Goal: Information Seeking & Learning: Learn about a topic

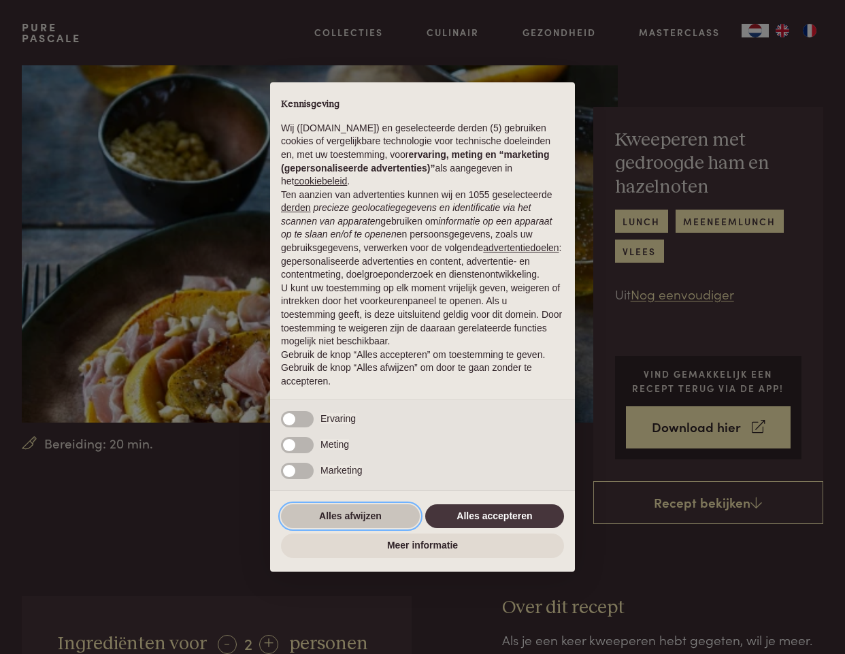
click at [355, 529] on button "Alles afwijzen" at bounding box center [350, 516] width 139 height 25
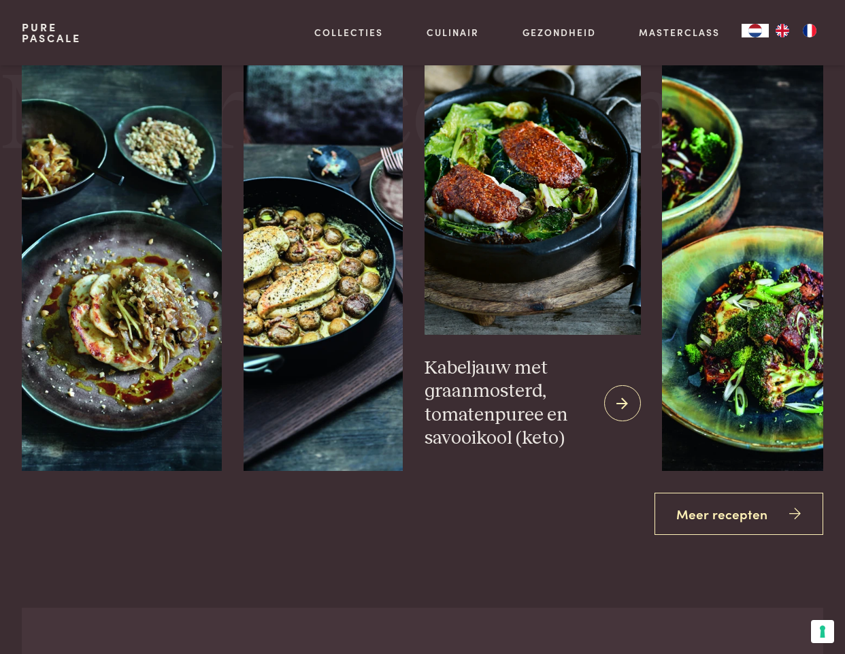
scroll to position [1713, 0]
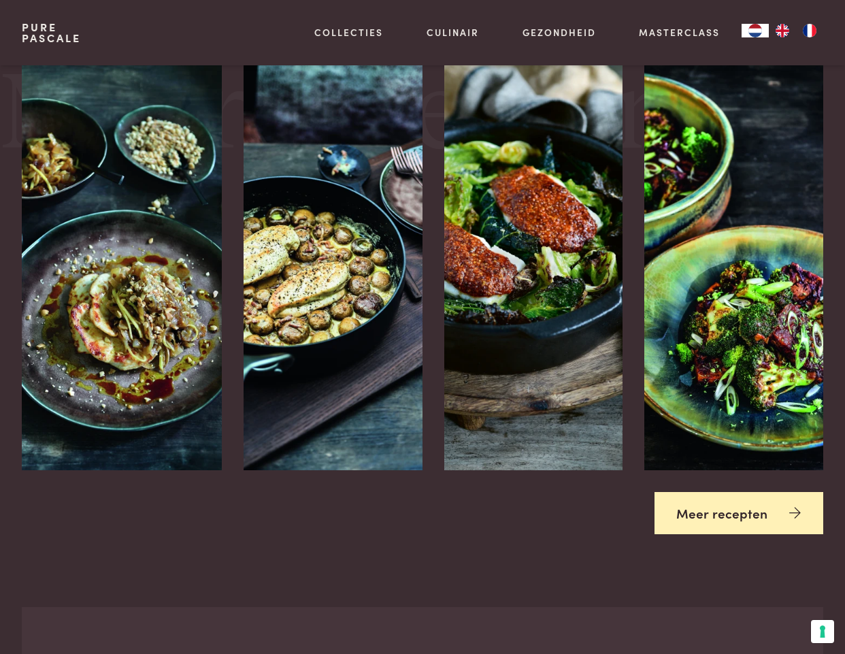
click at [750, 506] on link "Meer recepten" at bounding box center [739, 513] width 169 height 43
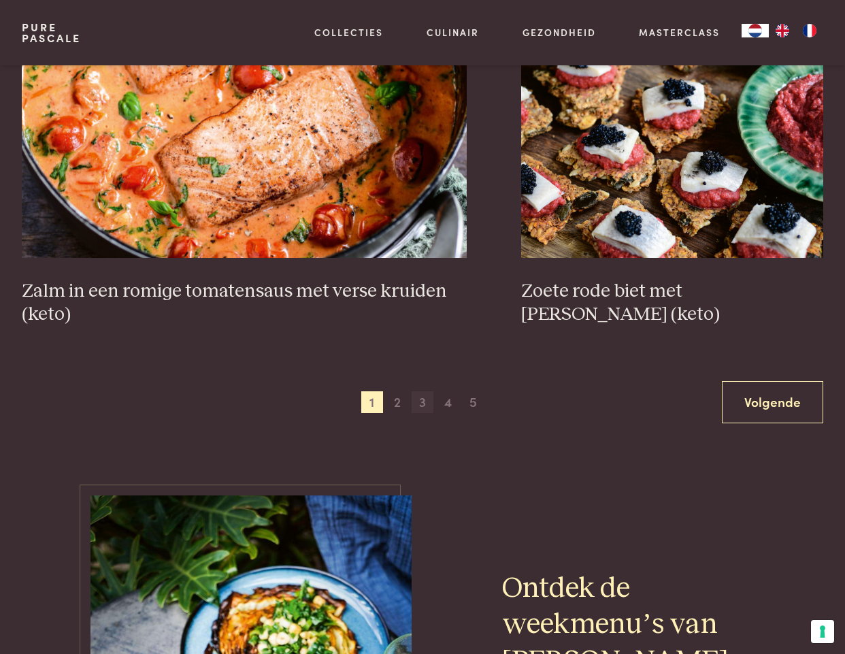
scroll to position [2384, 0]
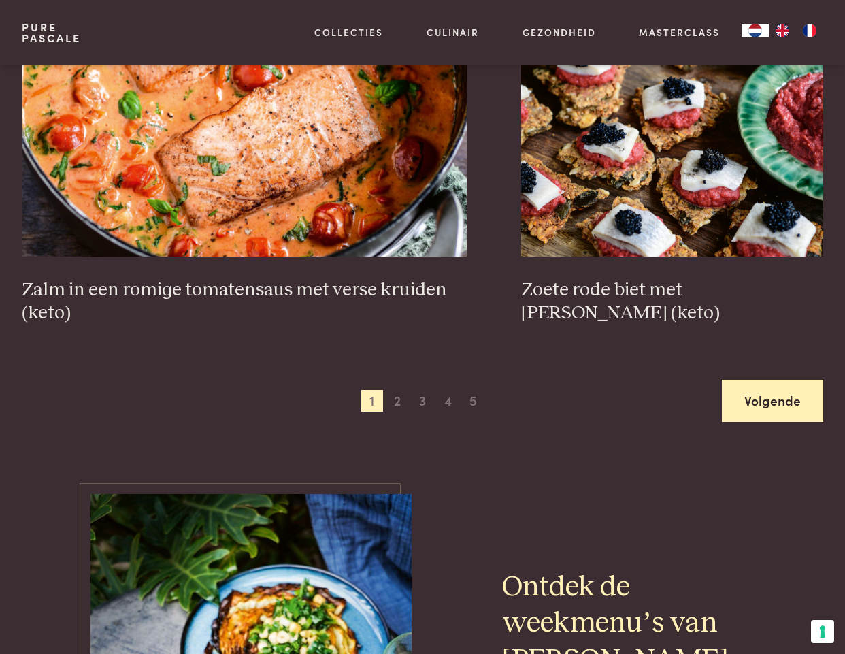
click at [773, 403] on link "Volgende" at bounding box center [772, 401] width 101 height 43
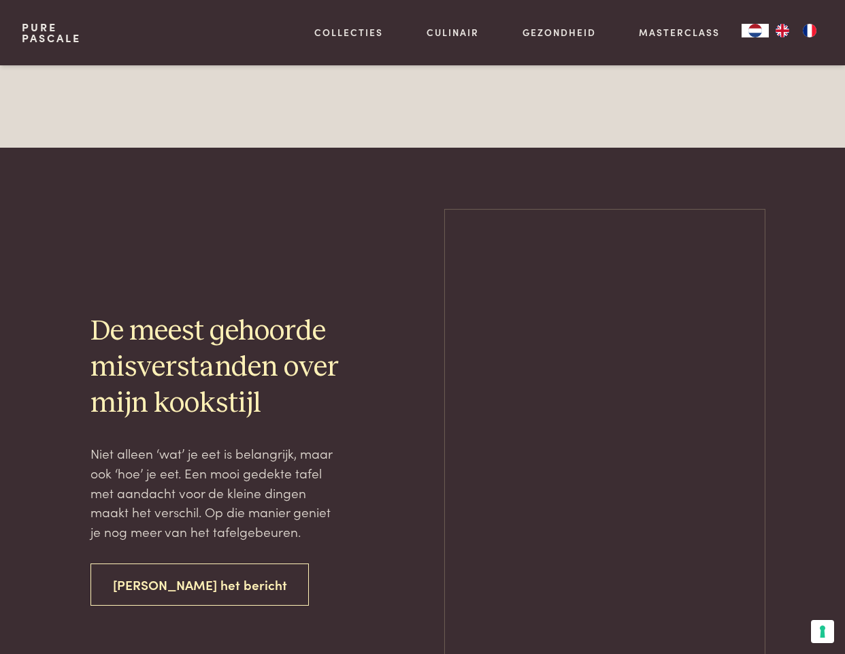
scroll to position [2382, 0]
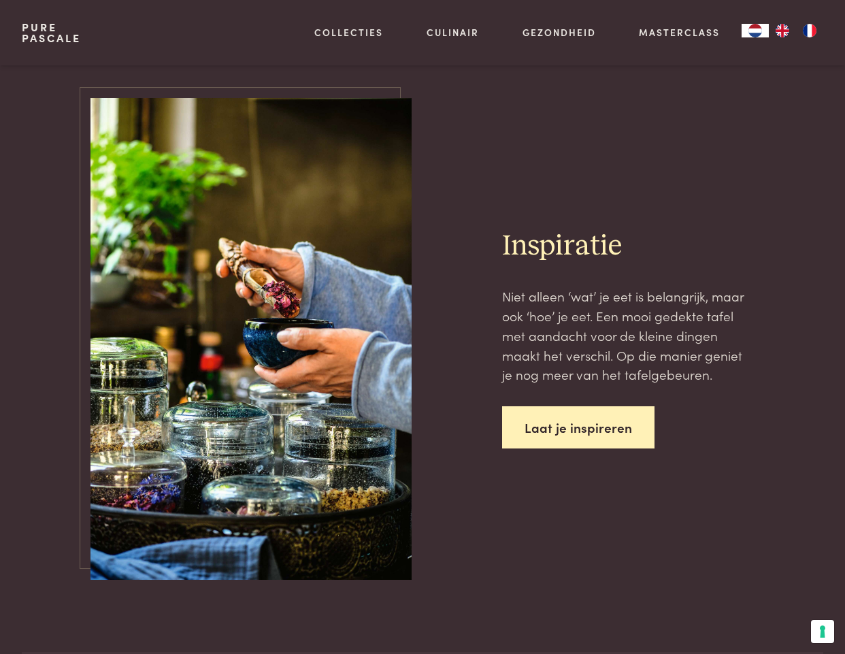
scroll to position [4958, 0]
click at [595, 406] on link "Laat je inspireren" at bounding box center [578, 427] width 152 height 43
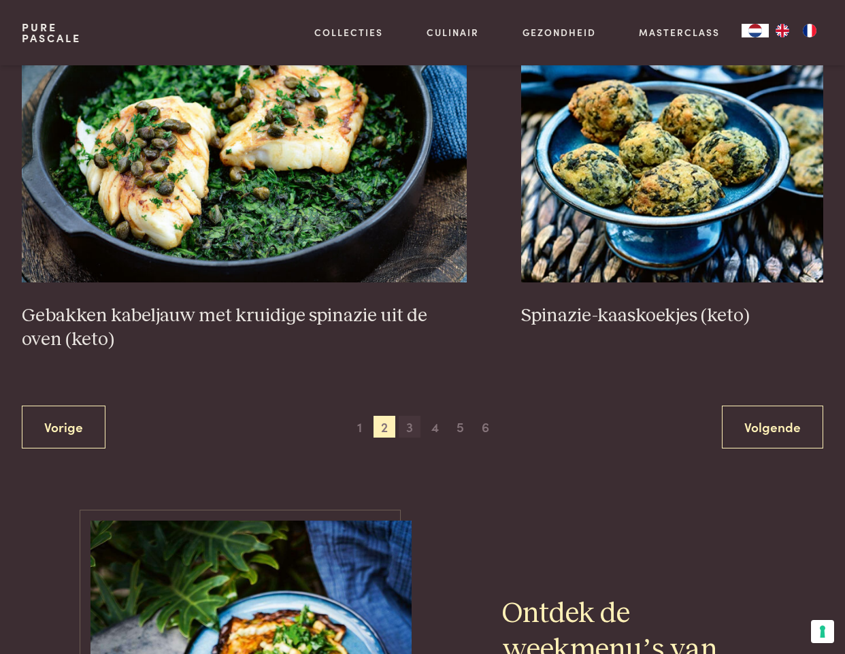
click at [410, 420] on span "3" at bounding box center [410, 427] width 22 height 22
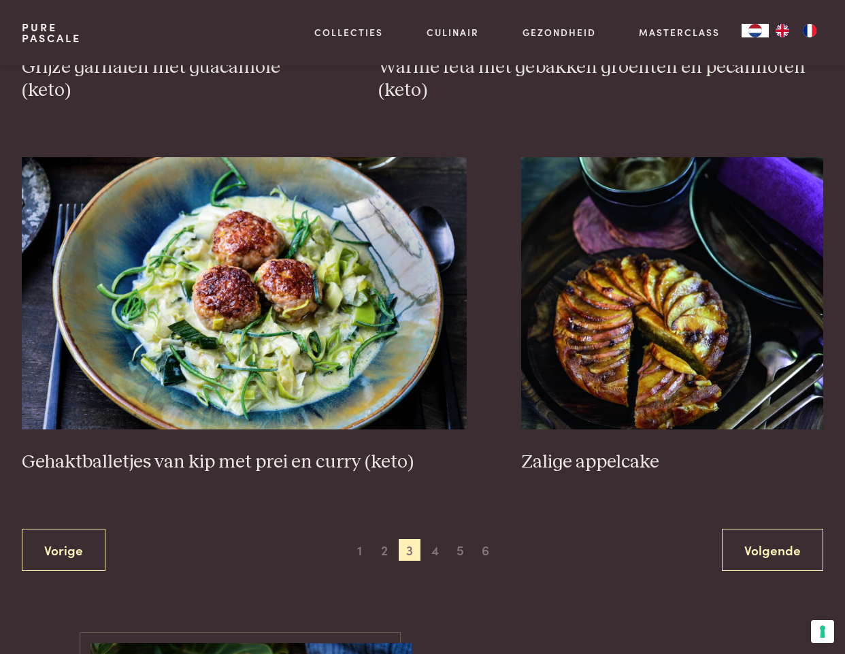
scroll to position [2330, 0]
click at [436, 540] on span "4" at bounding box center [436, 549] width 22 height 22
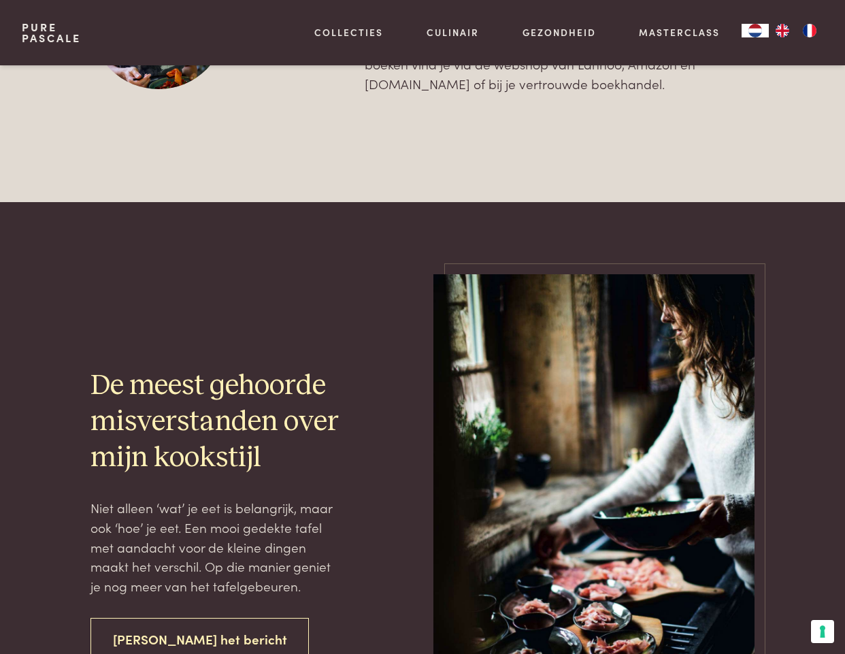
scroll to position [2318, 0]
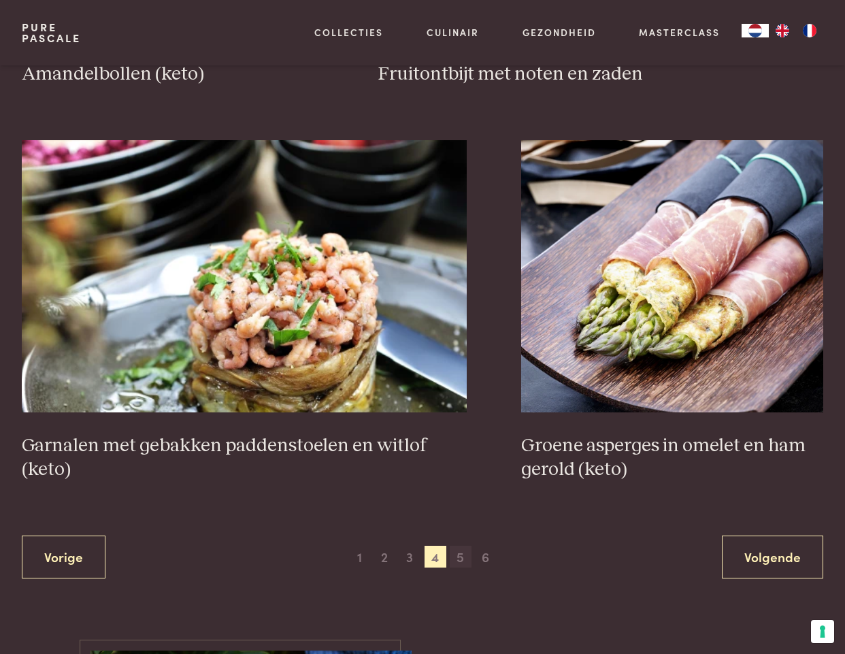
scroll to position [2253, 1]
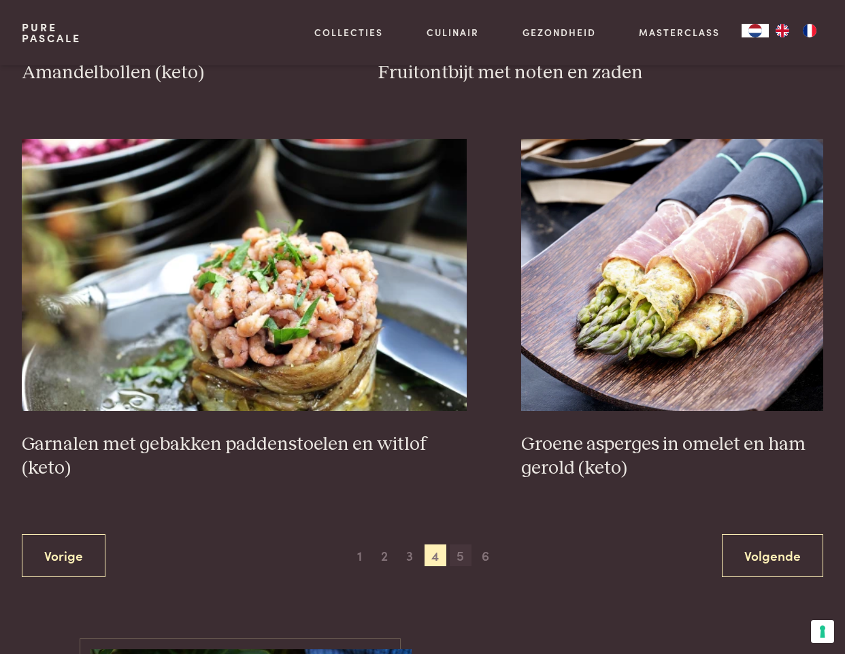
click at [459, 545] on span "5" at bounding box center [461, 556] width 22 height 22
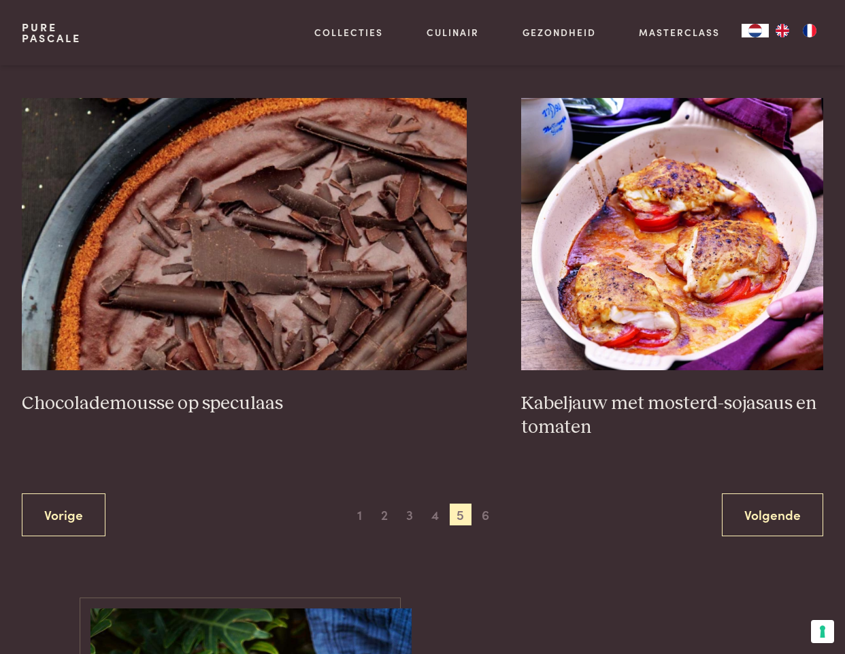
scroll to position [2341, 0]
click at [485, 503] on span "6" at bounding box center [486, 514] width 22 height 22
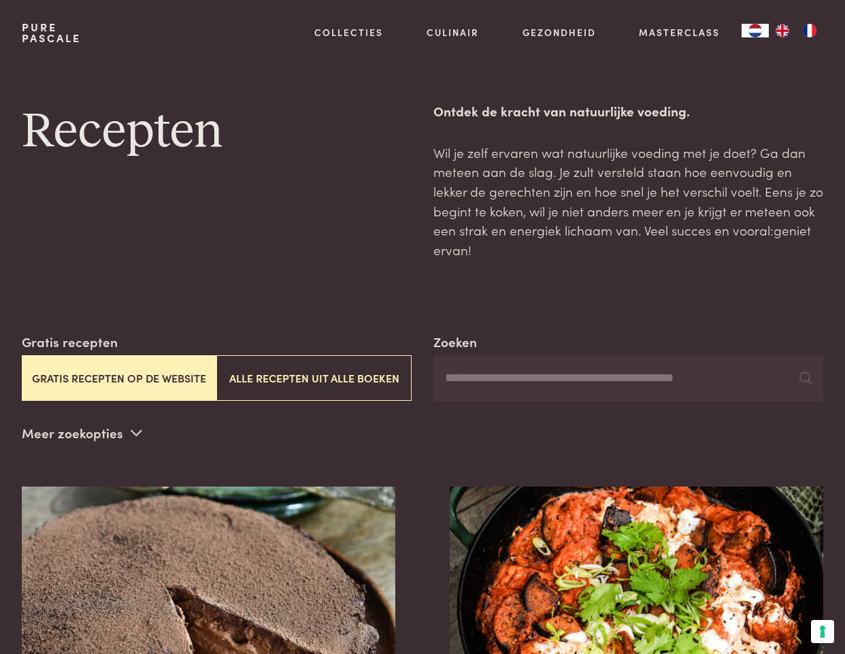
scroll to position [1667, 0]
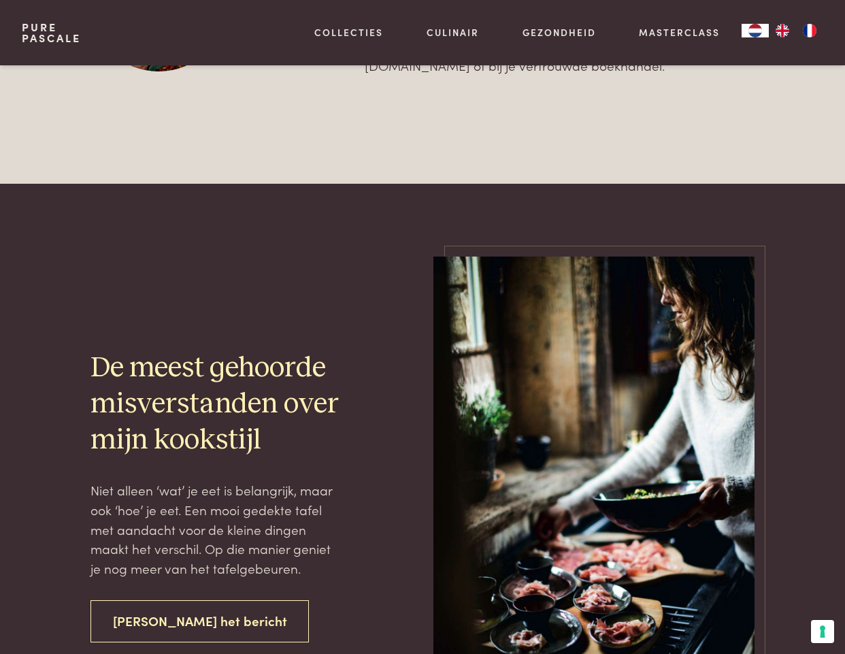
scroll to position [621, 0]
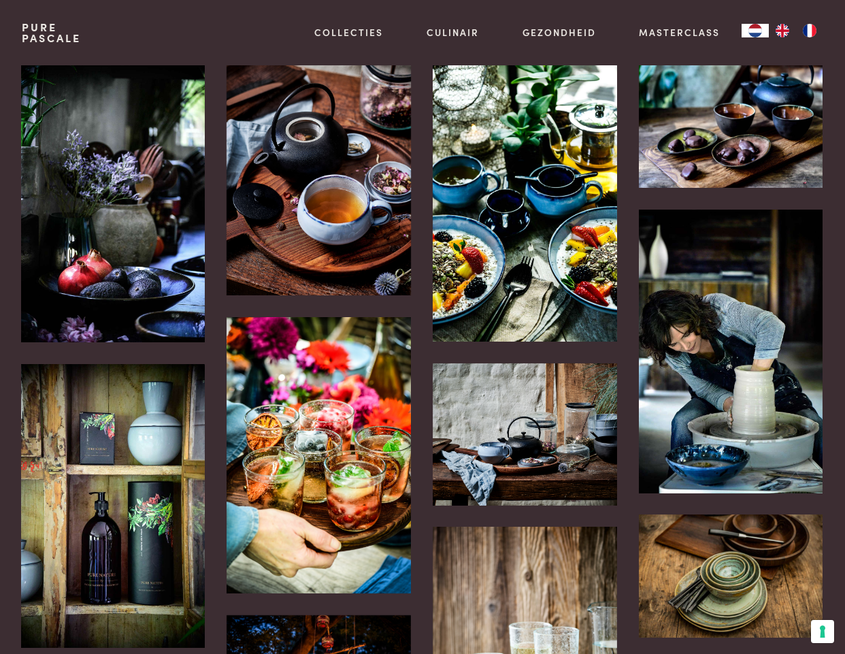
scroll to position [4, 2]
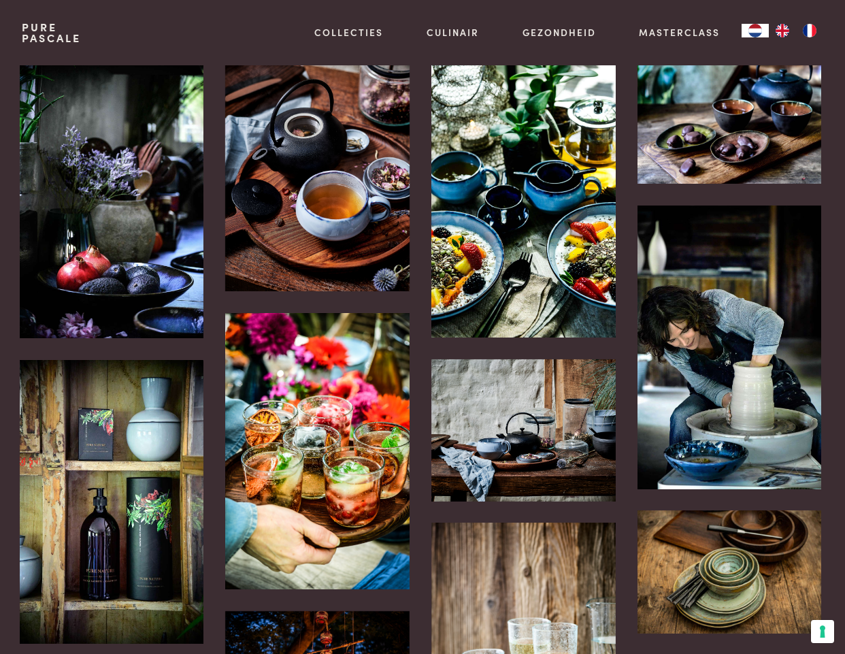
click at [33, 27] on link "Pure Pascale" at bounding box center [51, 33] width 59 height 22
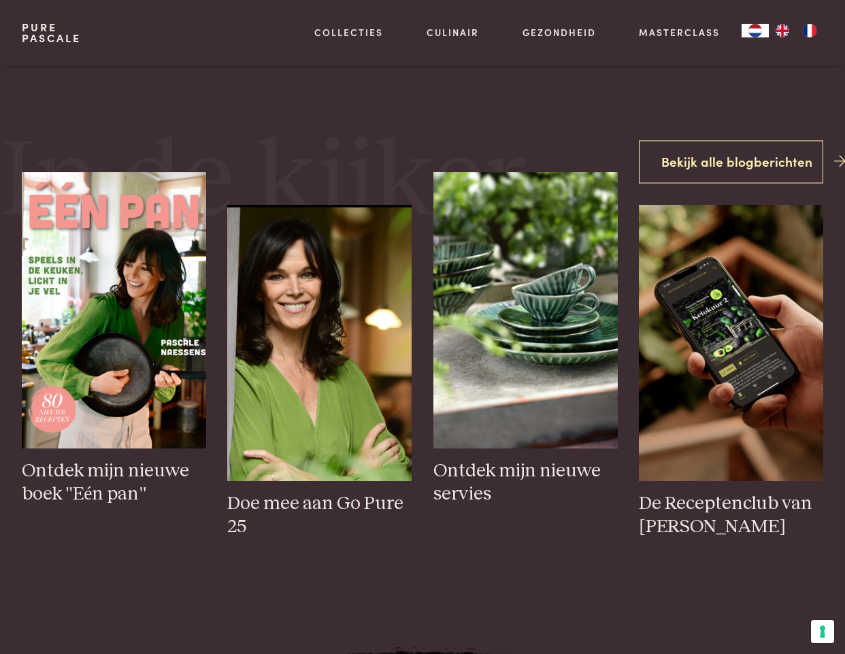
scroll to position [571, 0]
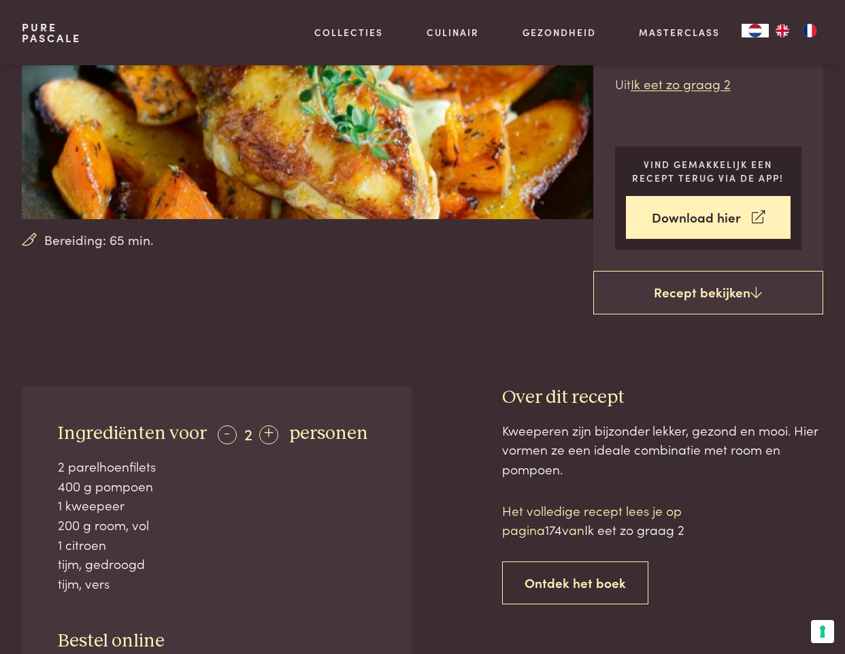
scroll to position [202, 0]
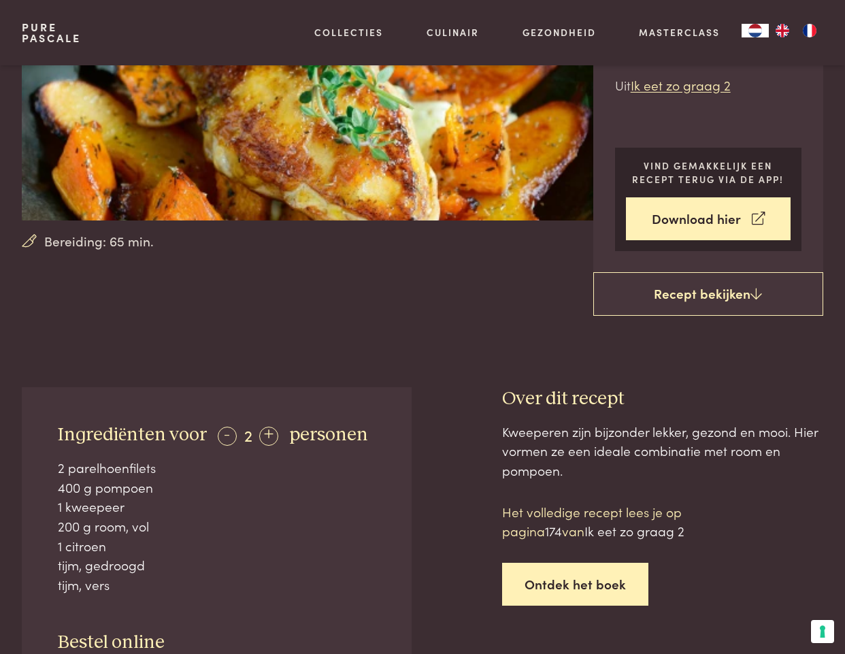
click at [574, 563] on link "Ontdek het boek" at bounding box center [575, 584] width 146 height 43
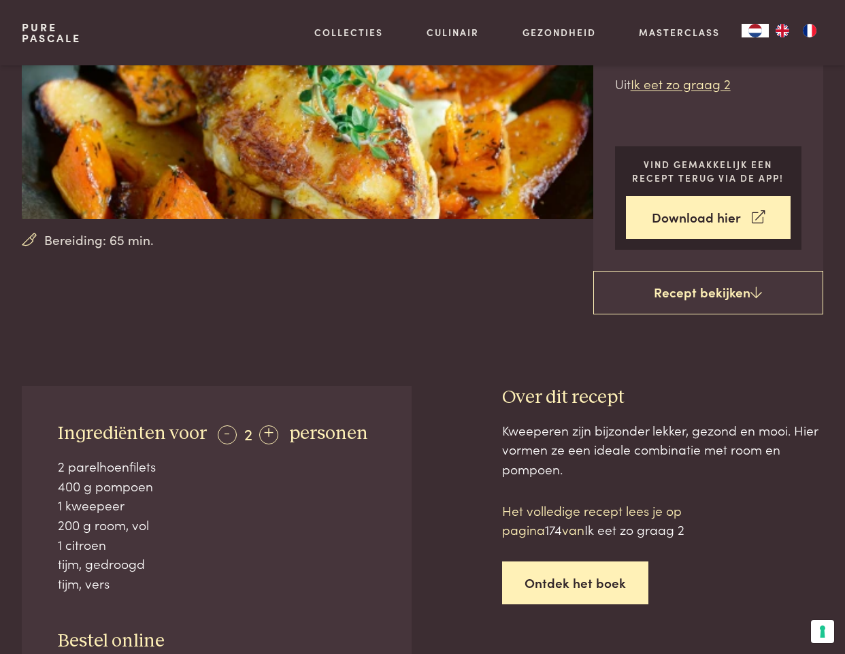
scroll to position [208, 0]
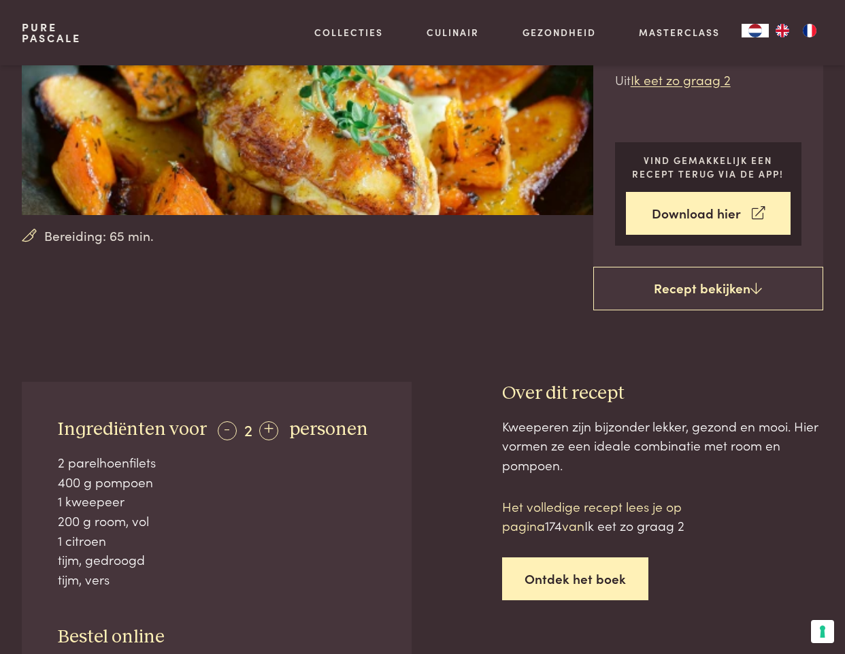
click at [560, 557] on link "Ontdek het boek" at bounding box center [575, 578] width 146 height 43
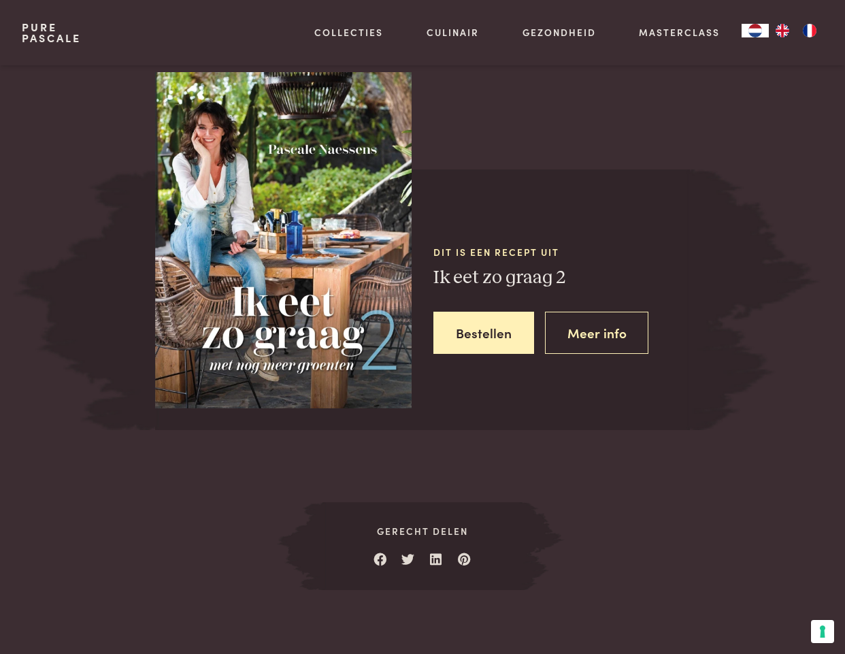
scroll to position [1165, 0]
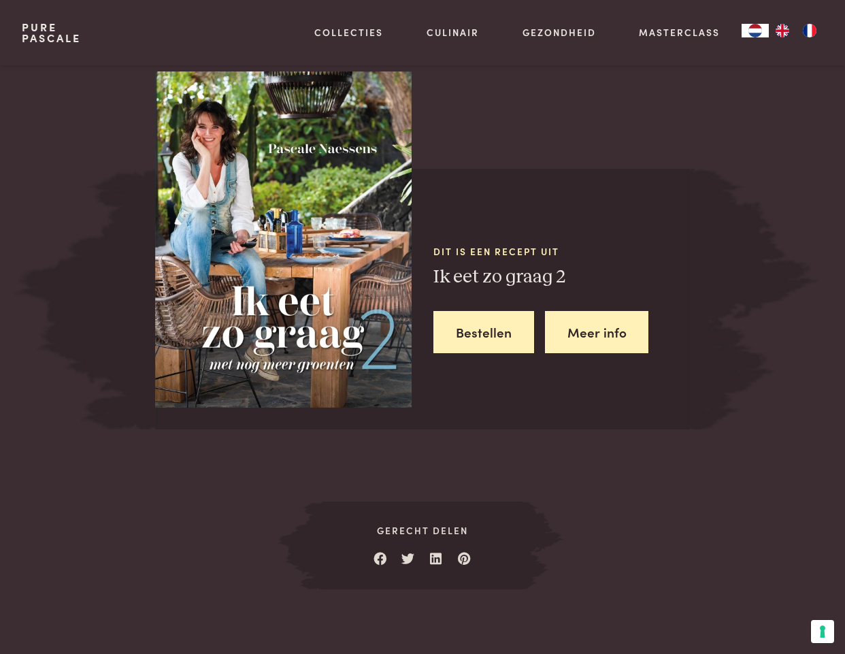
click at [589, 311] on link "Meer info" at bounding box center [597, 332] width 104 height 43
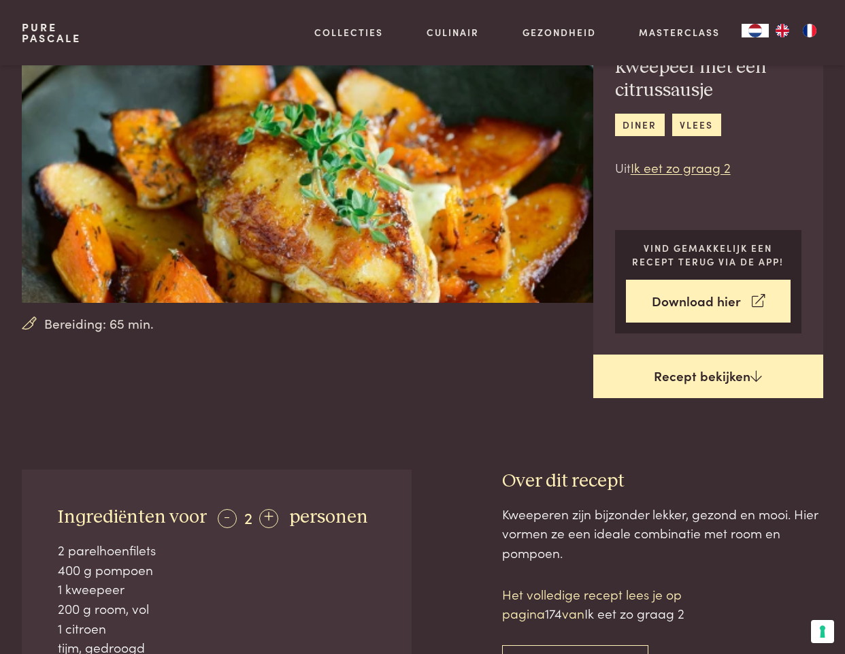
click at [698, 355] on link "Recept bekijken" at bounding box center [709, 377] width 230 height 44
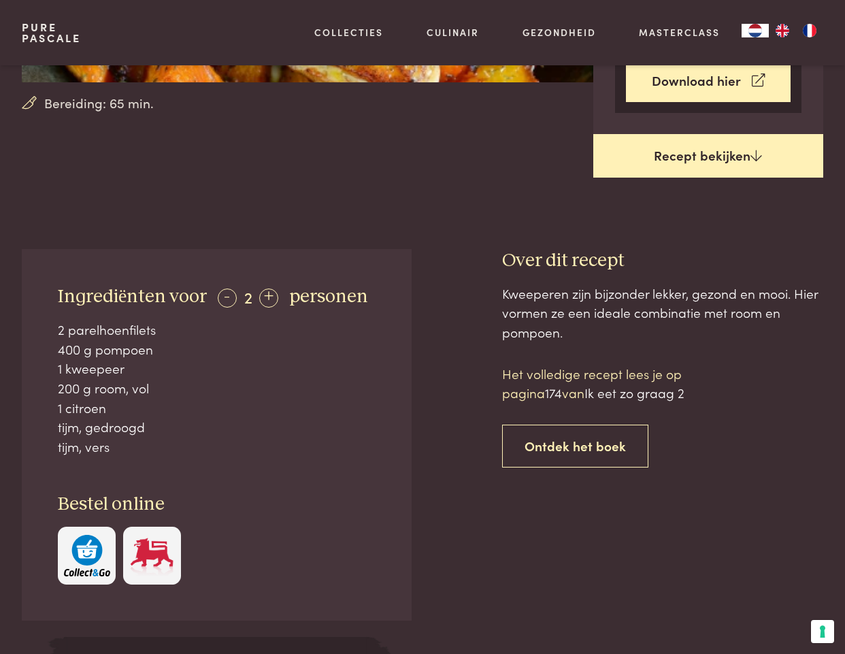
click at [698, 134] on link "Recept bekijken" at bounding box center [709, 156] width 230 height 44
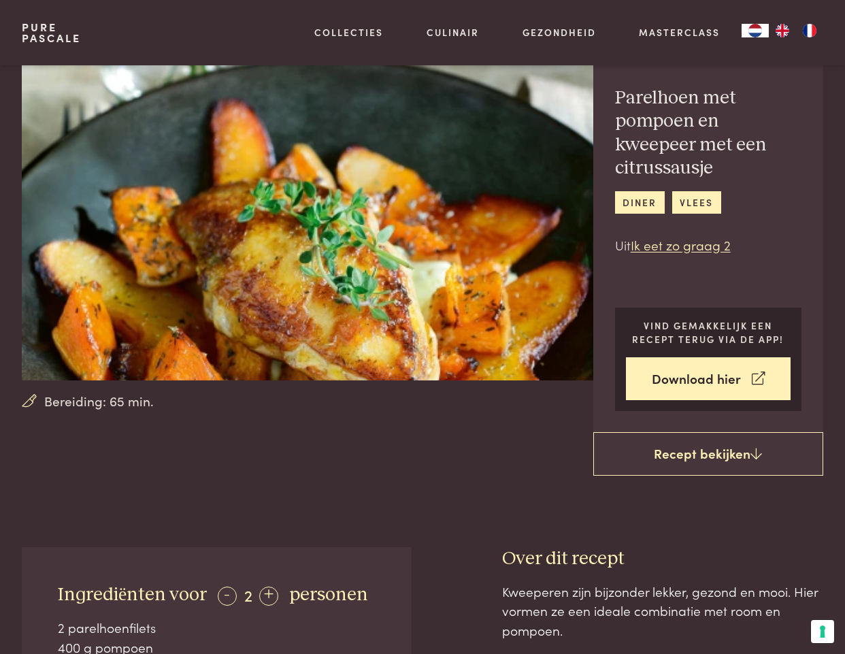
scroll to position [44, 0]
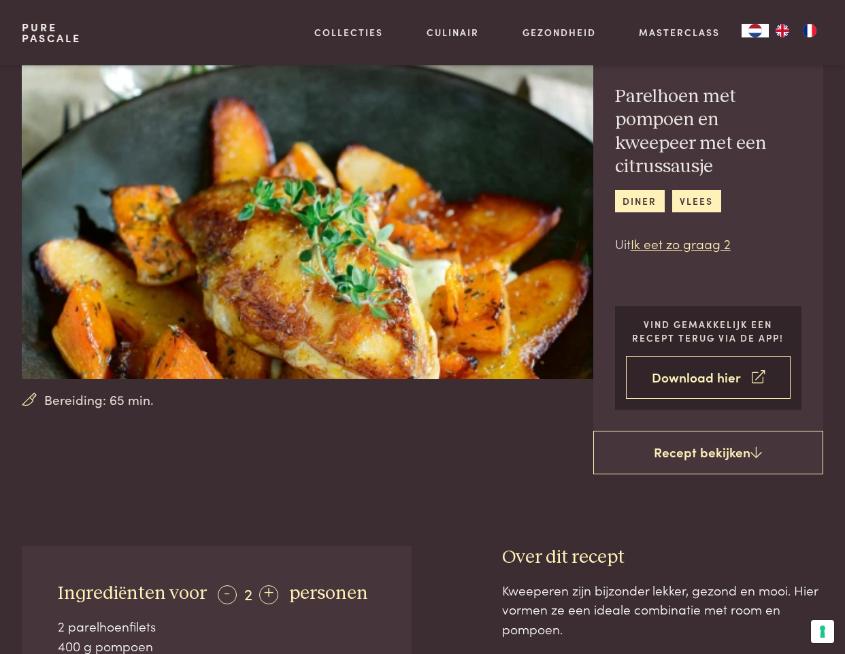
click at [728, 356] on link "Download hier" at bounding box center [708, 377] width 165 height 43
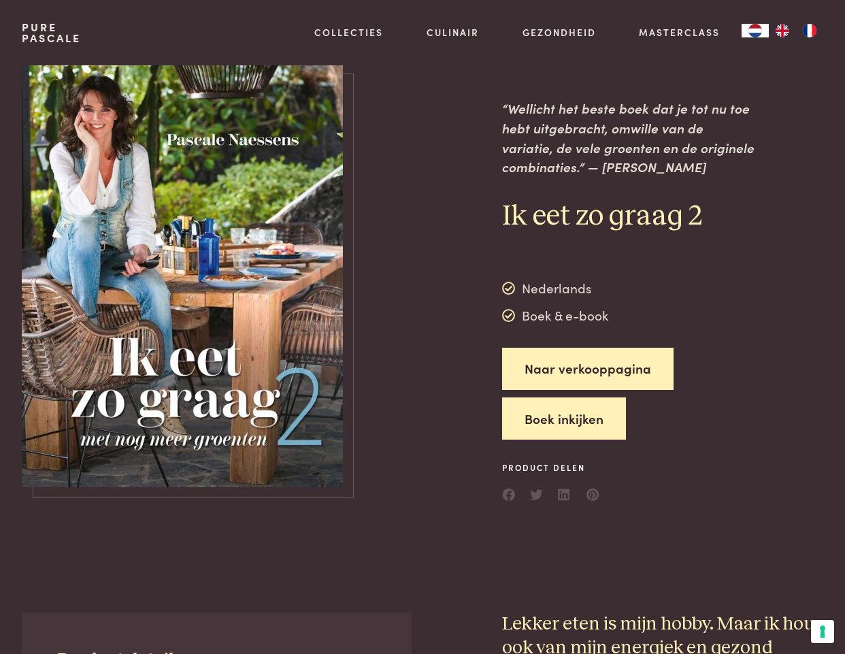
click at [565, 427] on button "Boek inkijken" at bounding box center [564, 418] width 124 height 43
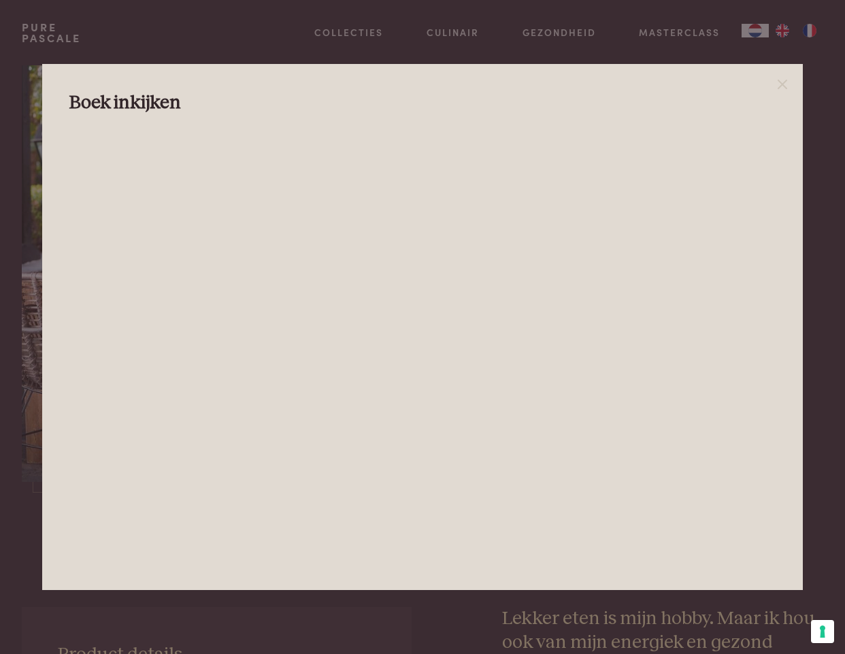
scroll to position [8, 0]
